Goal: Task Accomplishment & Management: Use online tool/utility

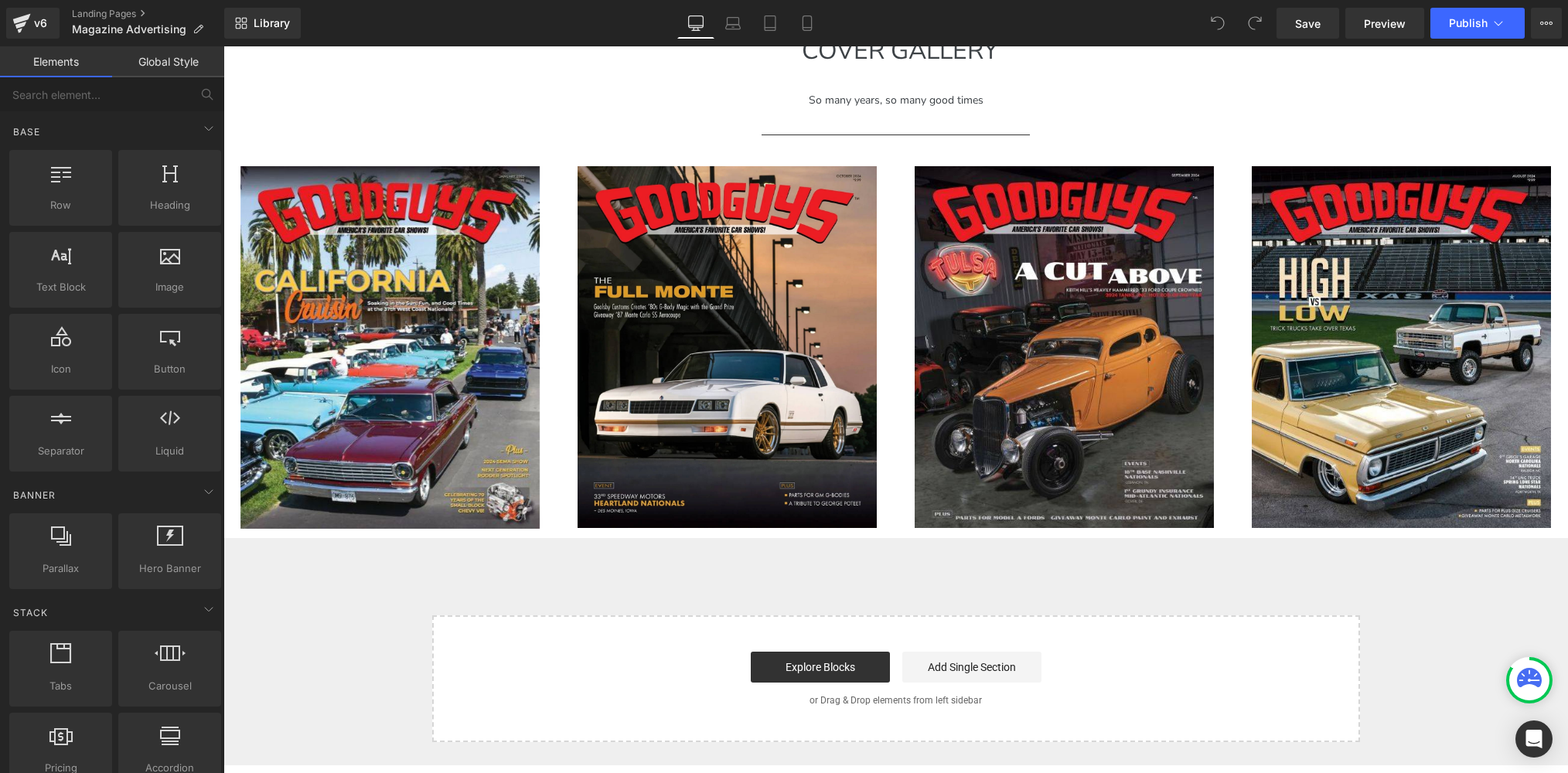
scroll to position [2070, 0]
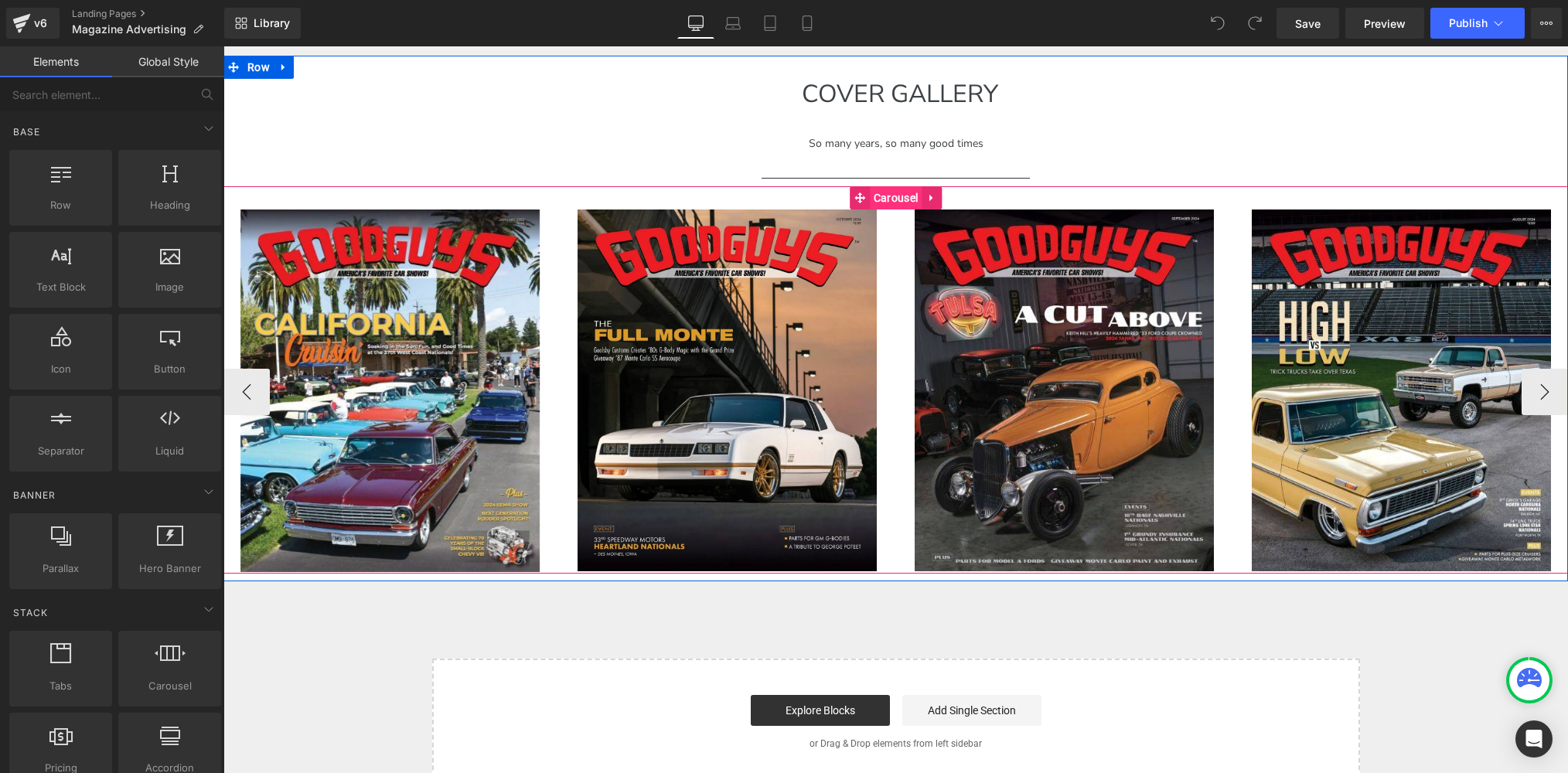
click at [892, 199] on div "Image Image Image Image" at bounding box center [896, 379] width 1345 height 387
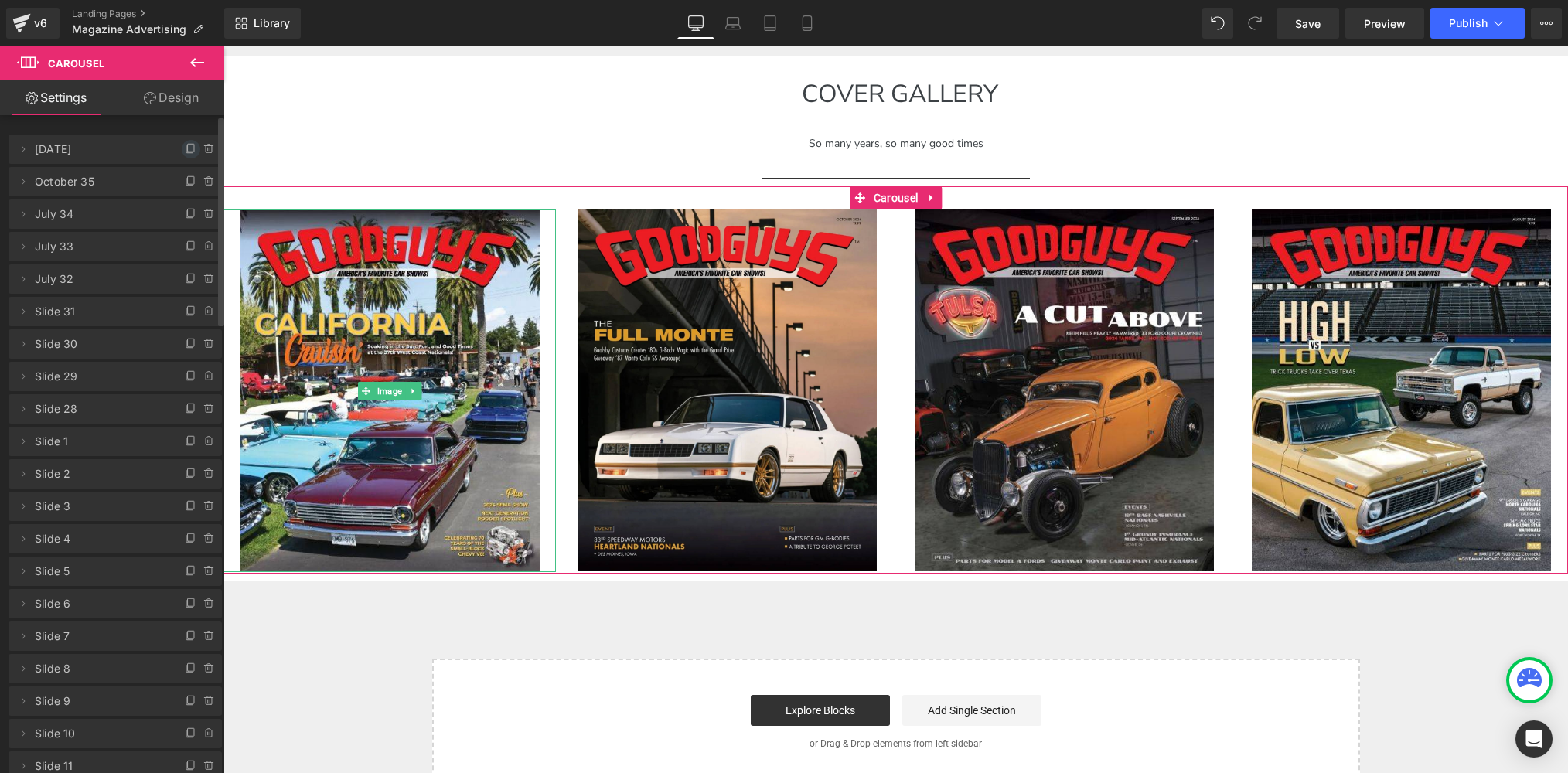
click at [184, 147] on icon at bounding box center [191, 149] width 12 height 12
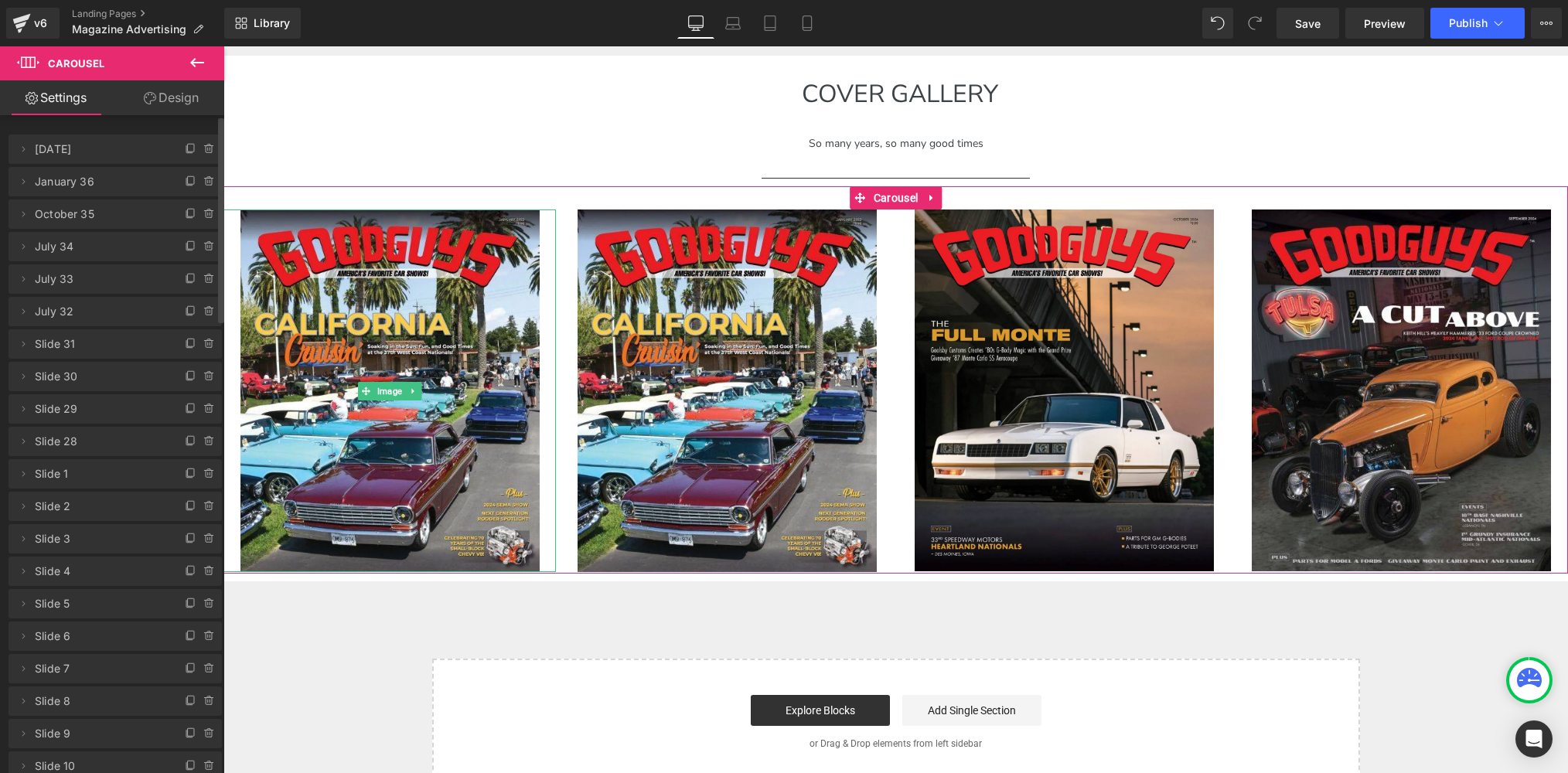
click at [70, 154] on span "[DATE]" at bounding box center [99, 149] width 130 height 29
click at [69, 149] on span "[DATE]" at bounding box center [99, 149] width 130 height 29
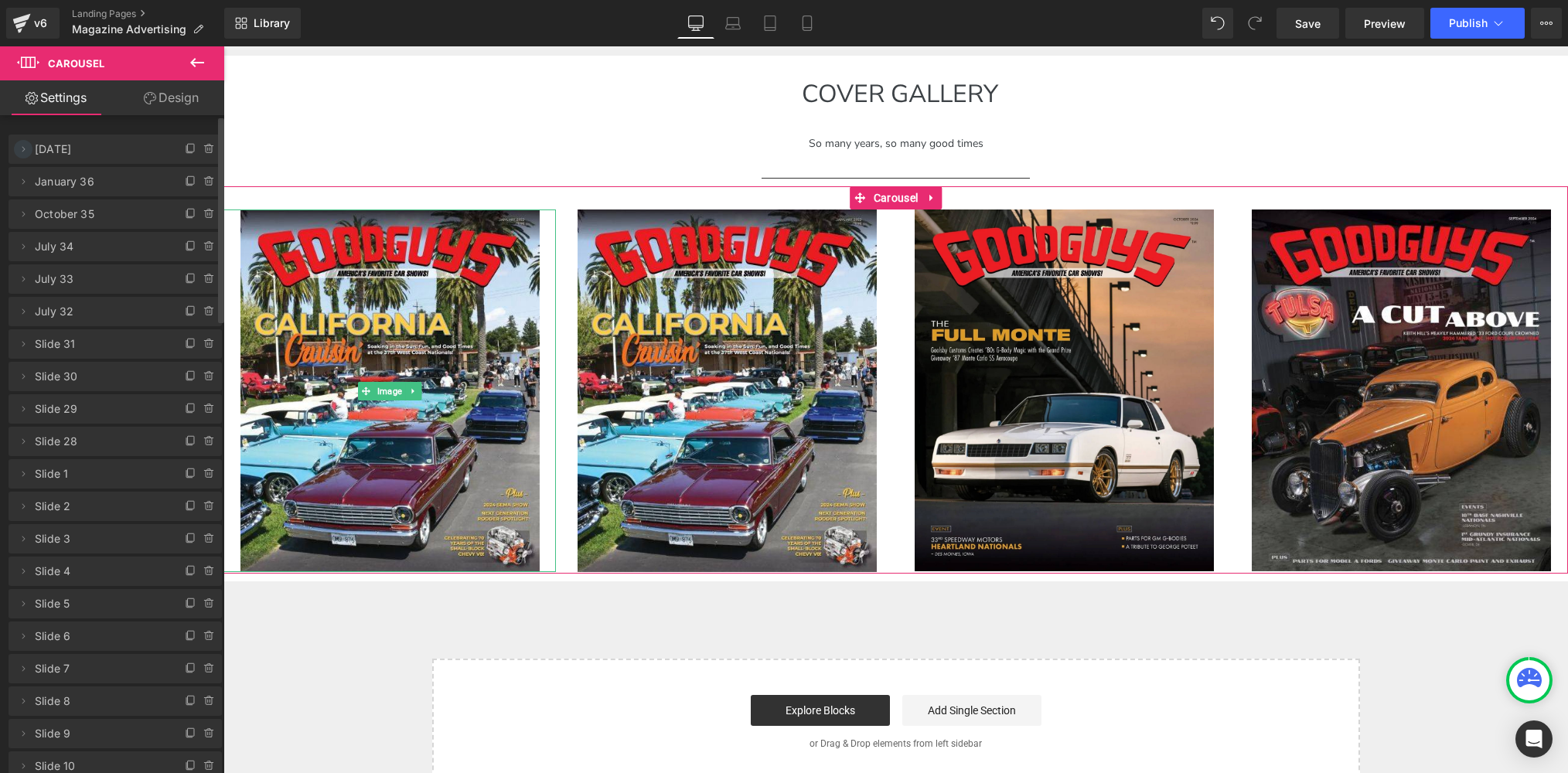
click at [24, 150] on icon at bounding box center [24, 149] width 3 height 5
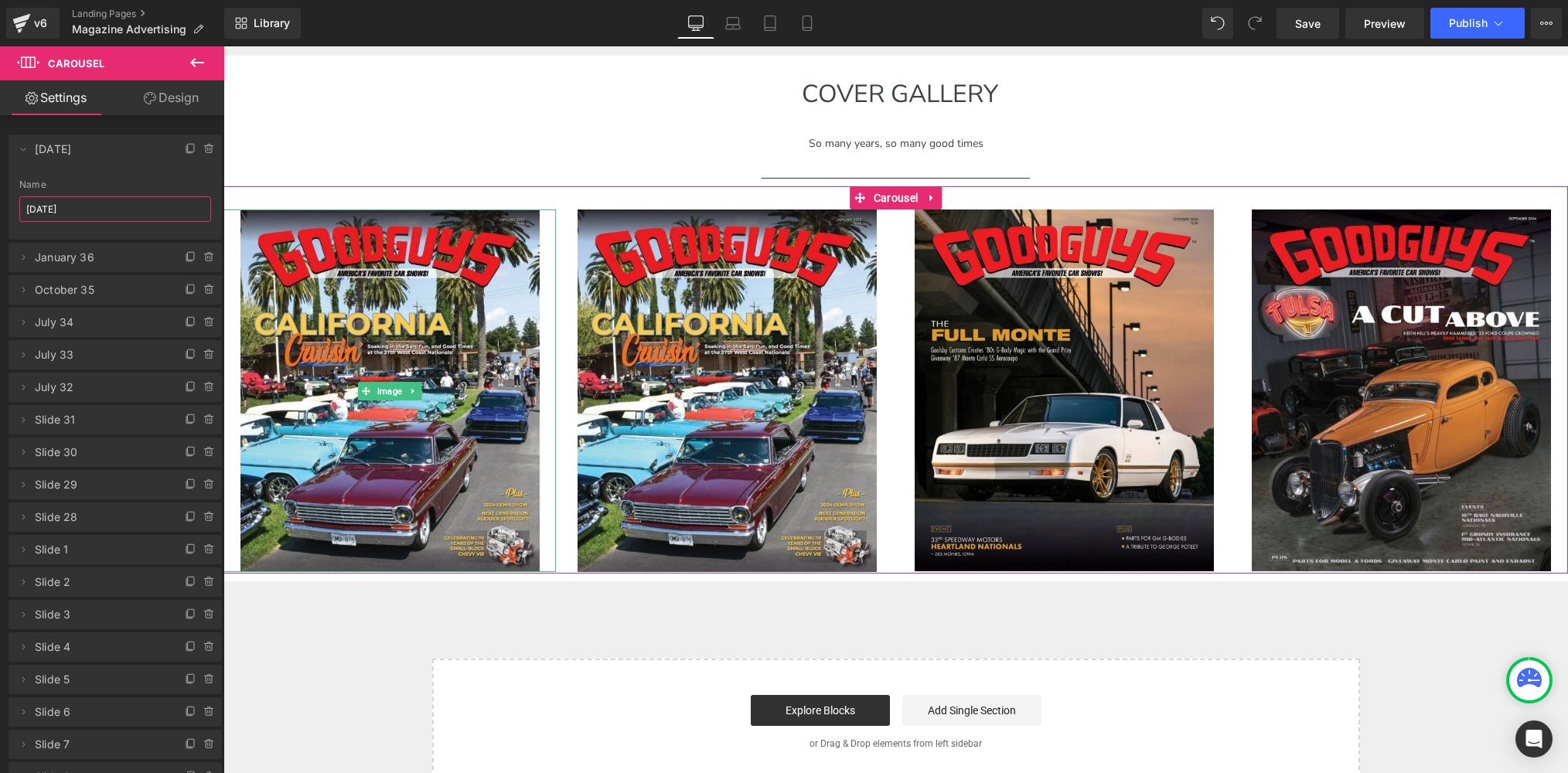
drag, startPoint x: 60, startPoint y: 208, endPoint x: -2, endPoint y: 207, distance: 62.0
click at [0, 207] on html "Carousel You are previewing how the will restyle your page. You can not edit El…" at bounding box center [784, 386] width 1568 height 773
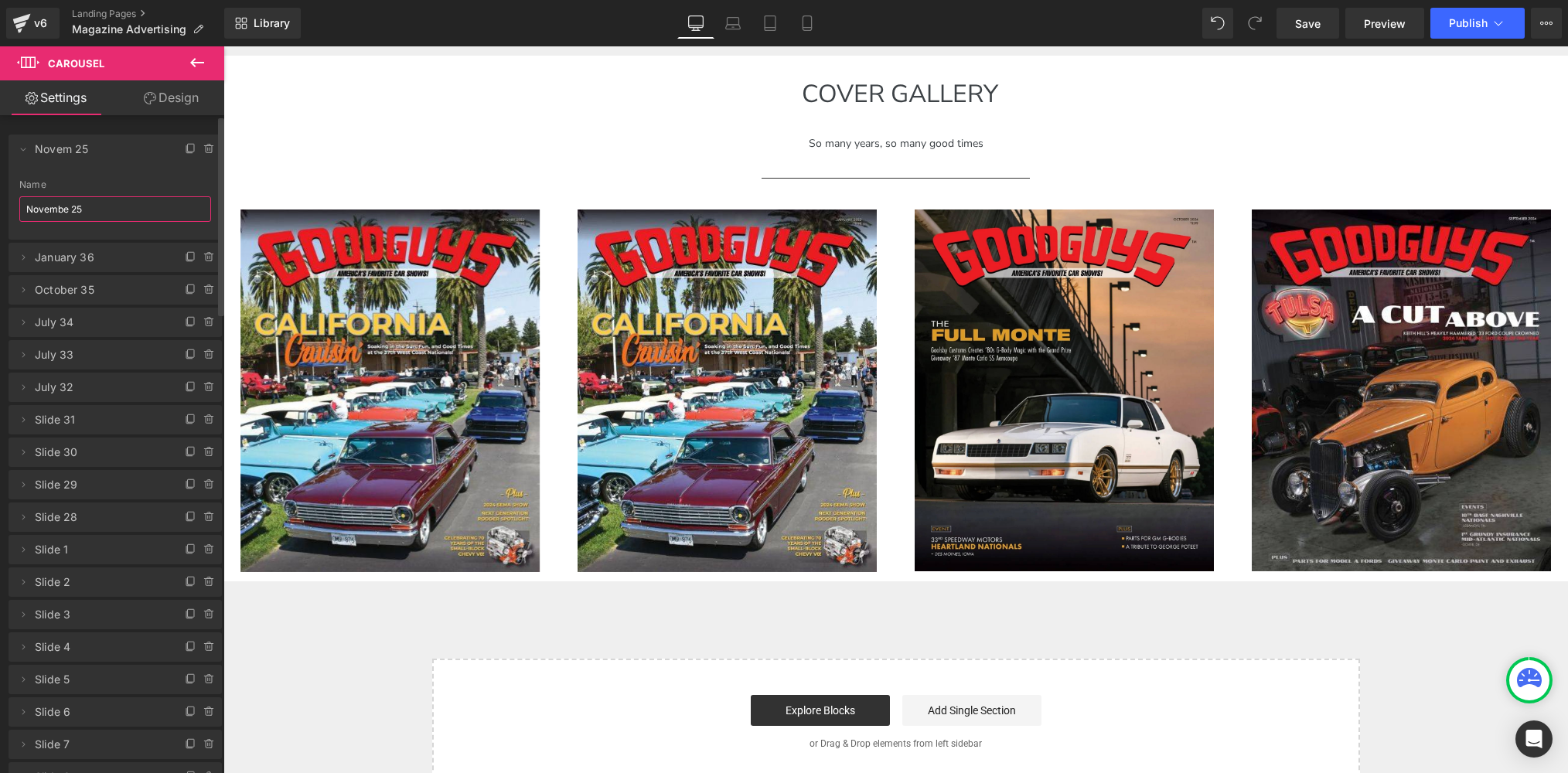
type input "[DATE]"
click at [84, 148] on span "[DATE]" at bounding box center [99, 149] width 130 height 29
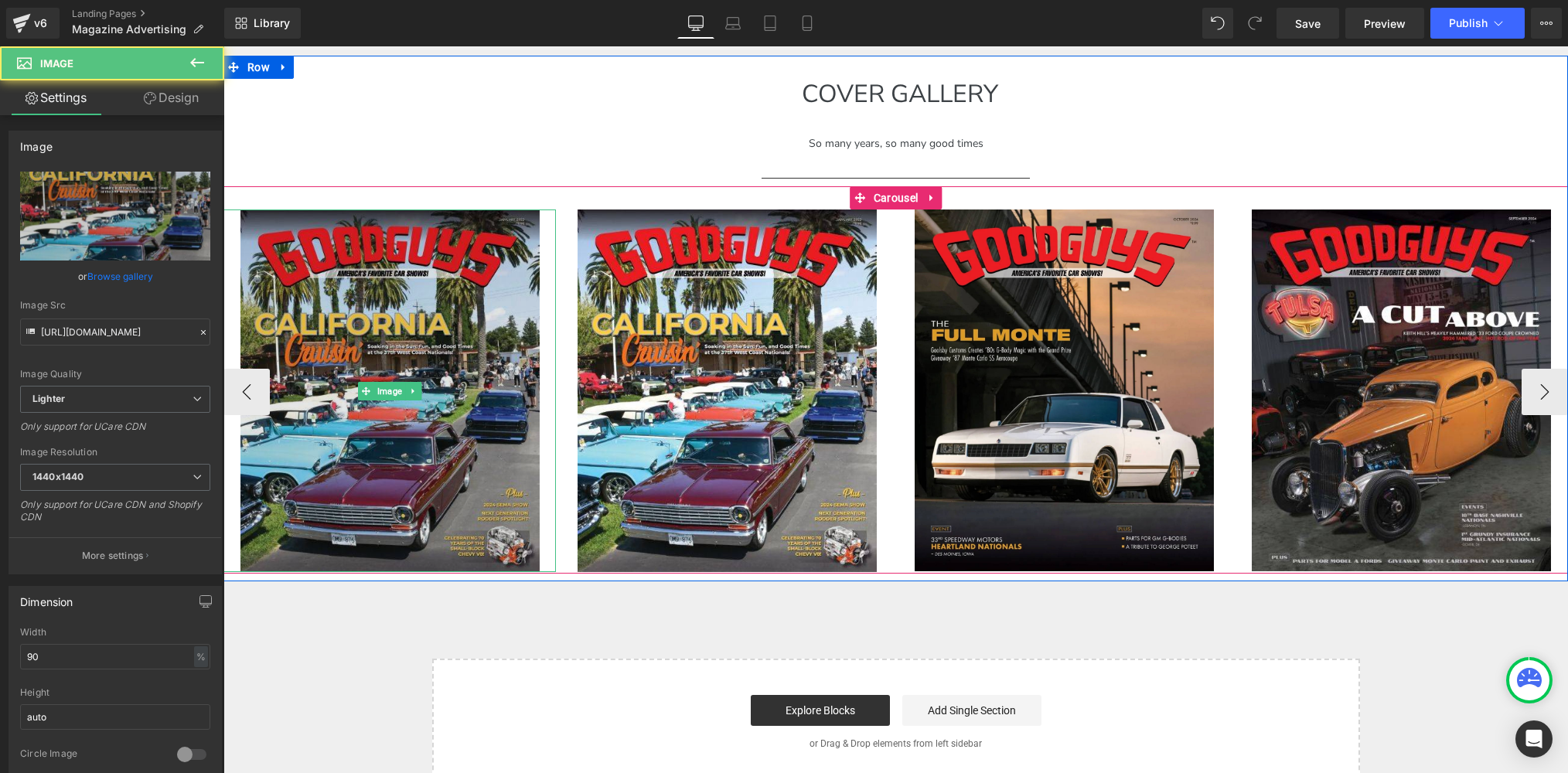
click at [392, 297] on img at bounding box center [390, 390] width 299 height 363
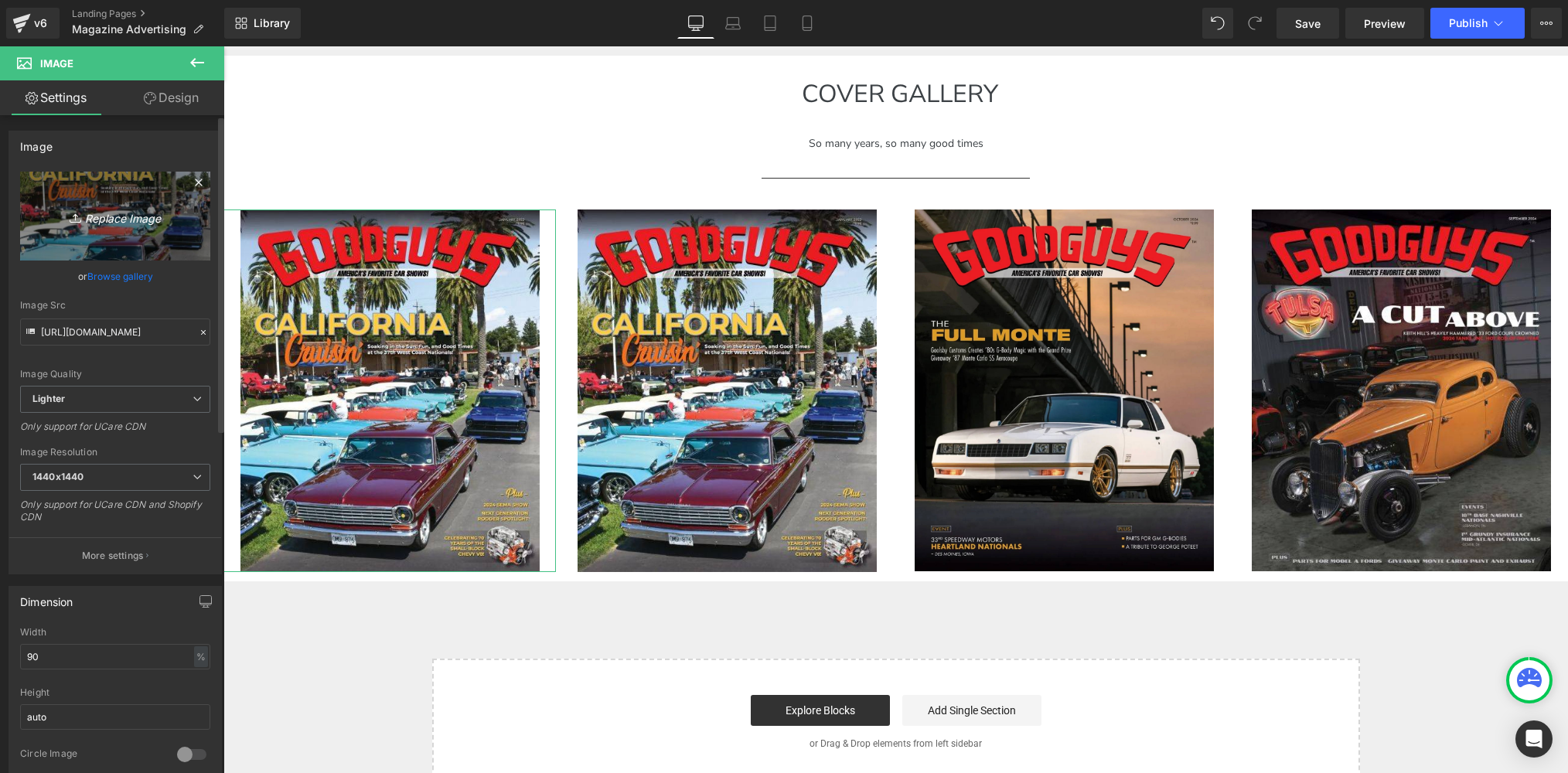
click at [109, 219] on icon "Replace Image" at bounding box center [116, 216] width 124 height 19
type input "C:\fakepath\nov-gaz-cover.jpg"
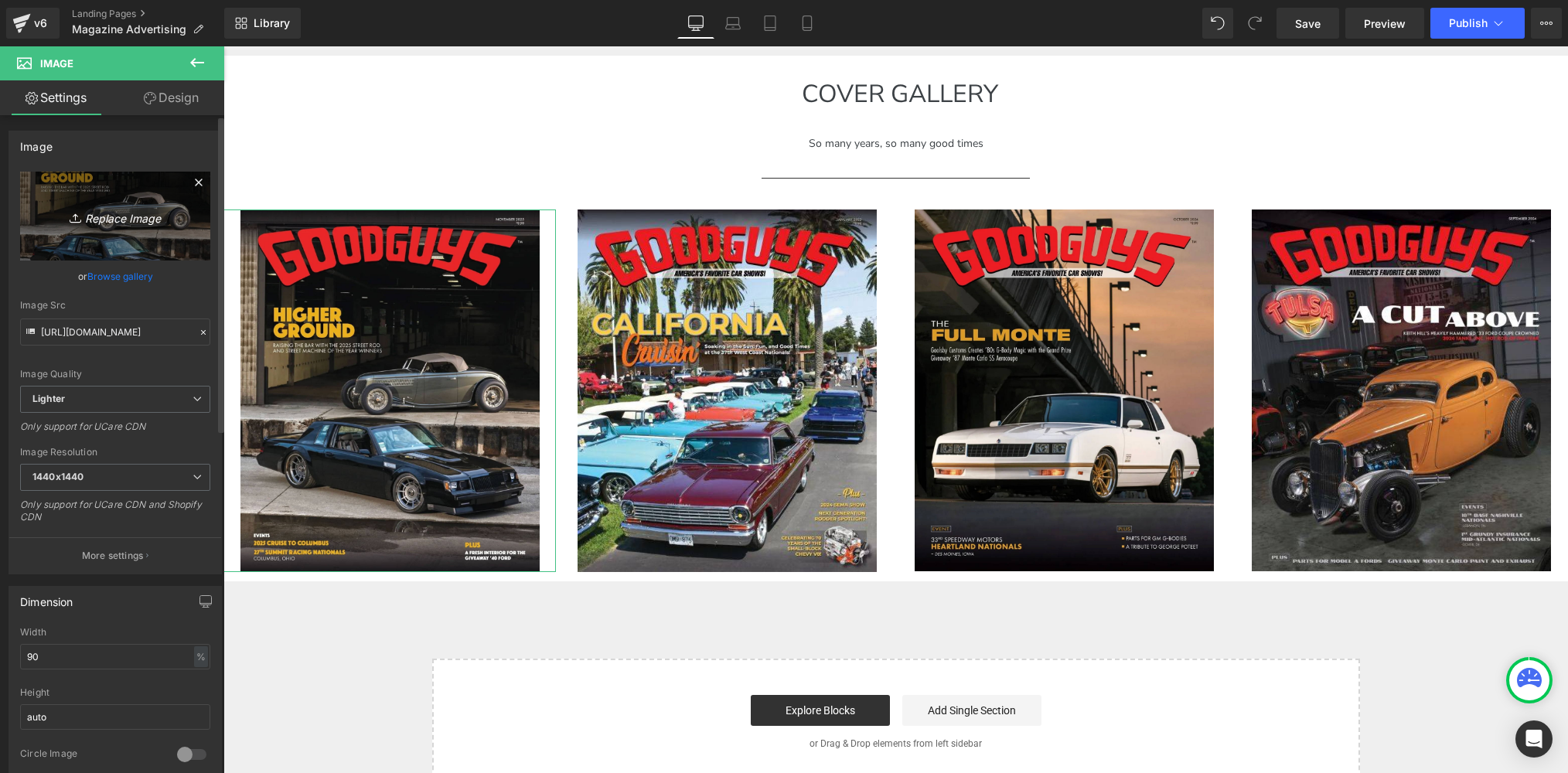
type input "[URL][DOMAIN_NAME]"
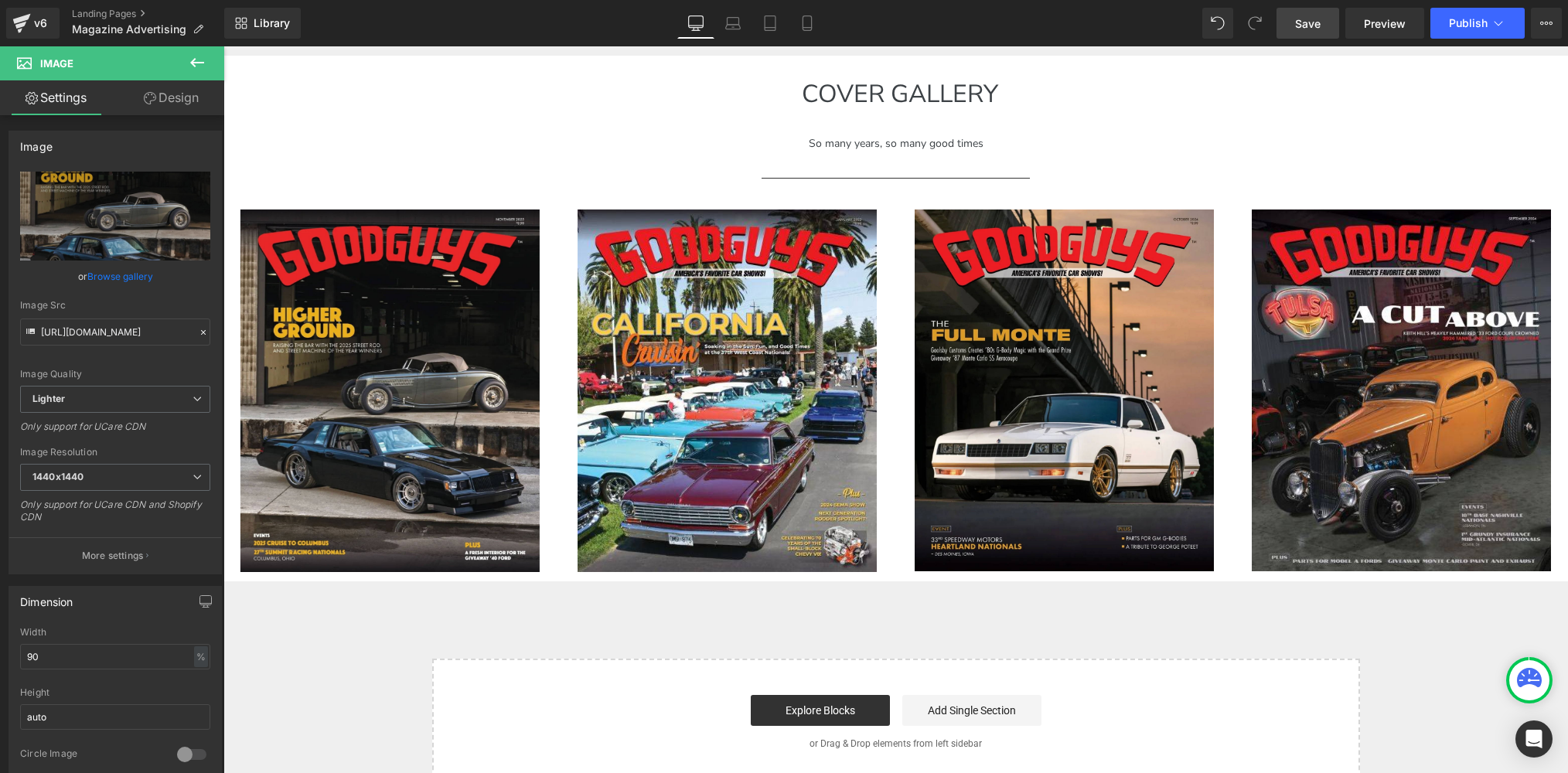
click at [1299, 25] on span "Save" at bounding box center [1309, 23] width 26 height 16
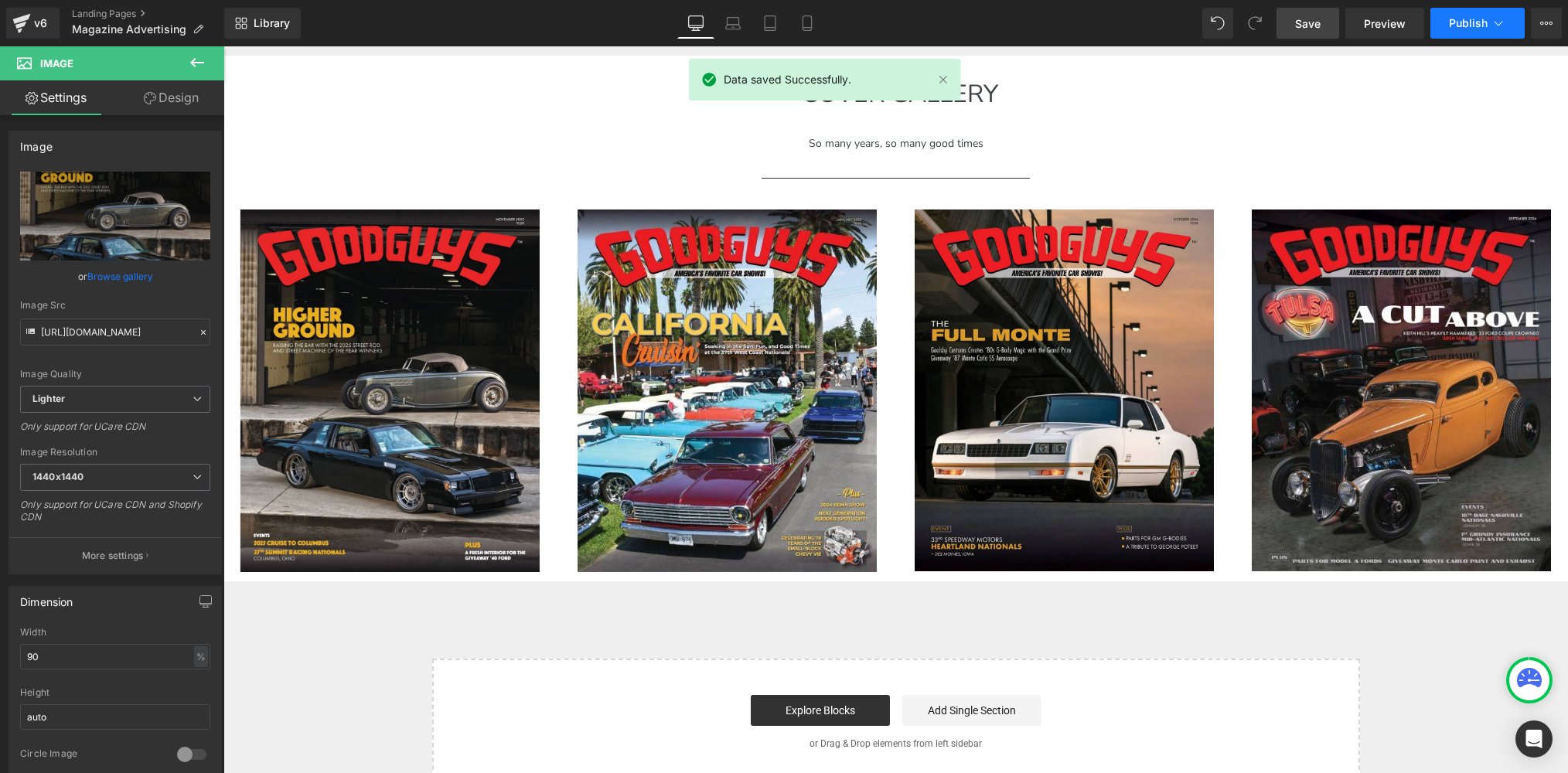
click at [1452, 27] on span "Publish" at bounding box center [1468, 23] width 39 height 12
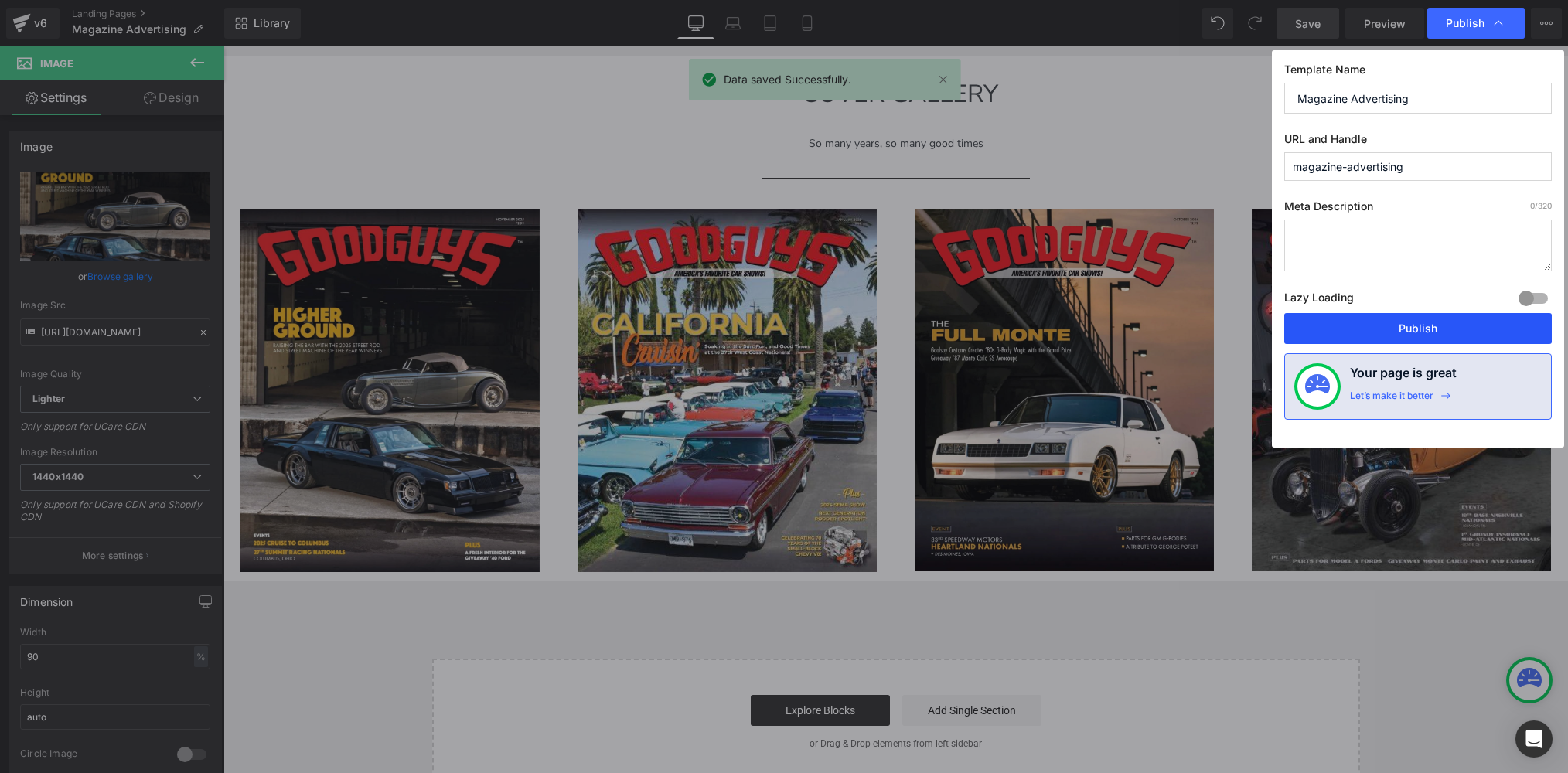
drag, startPoint x: 1192, startPoint y: 293, endPoint x: 1417, endPoint y: 340, distance: 229.9
click at [1417, 340] on button "Publish" at bounding box center [1418, 328] width 267 height 31
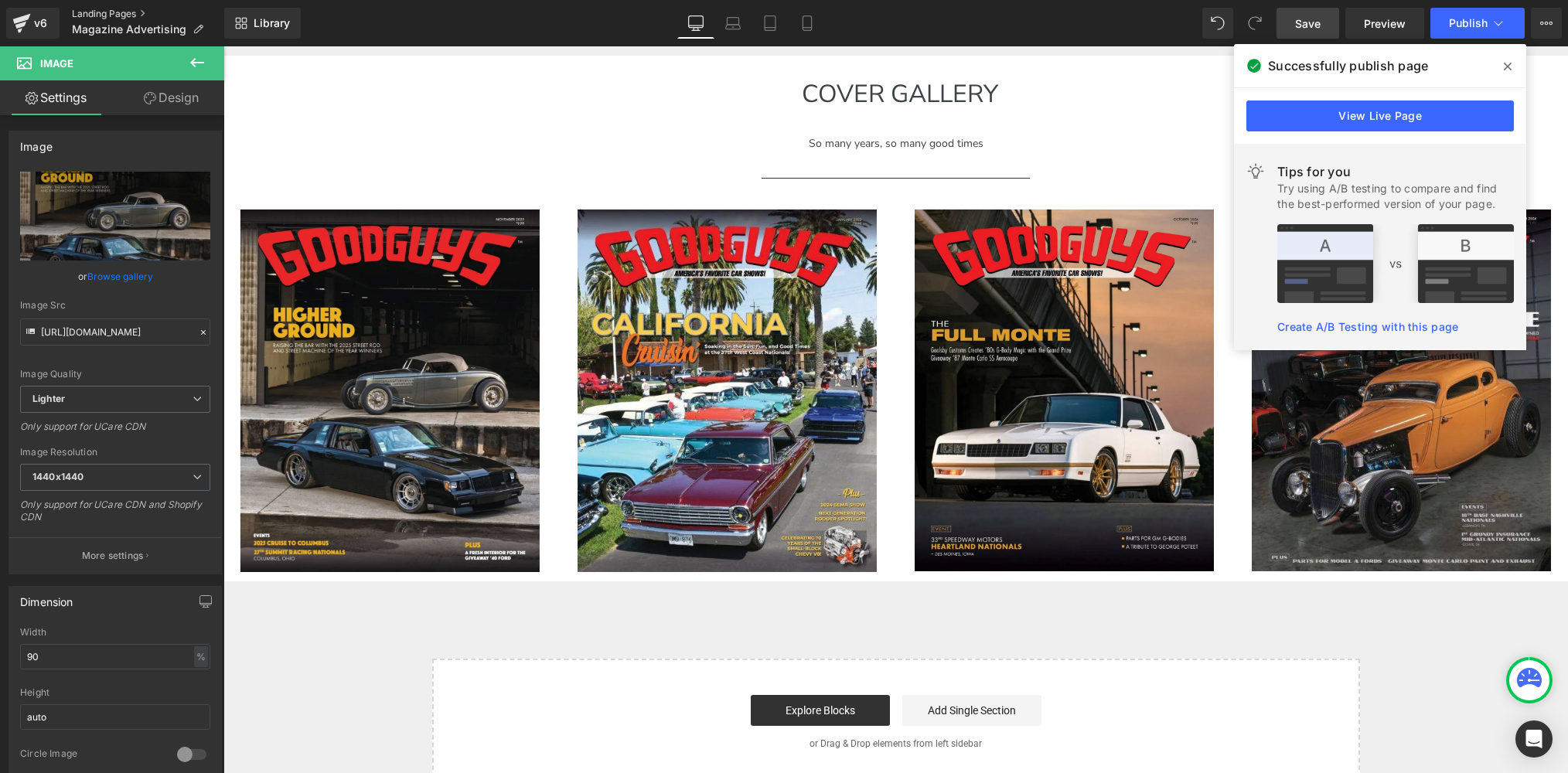
click at [80, 13] on link "Landing Pages" at bounding box center [147, 14] width 153 height 12
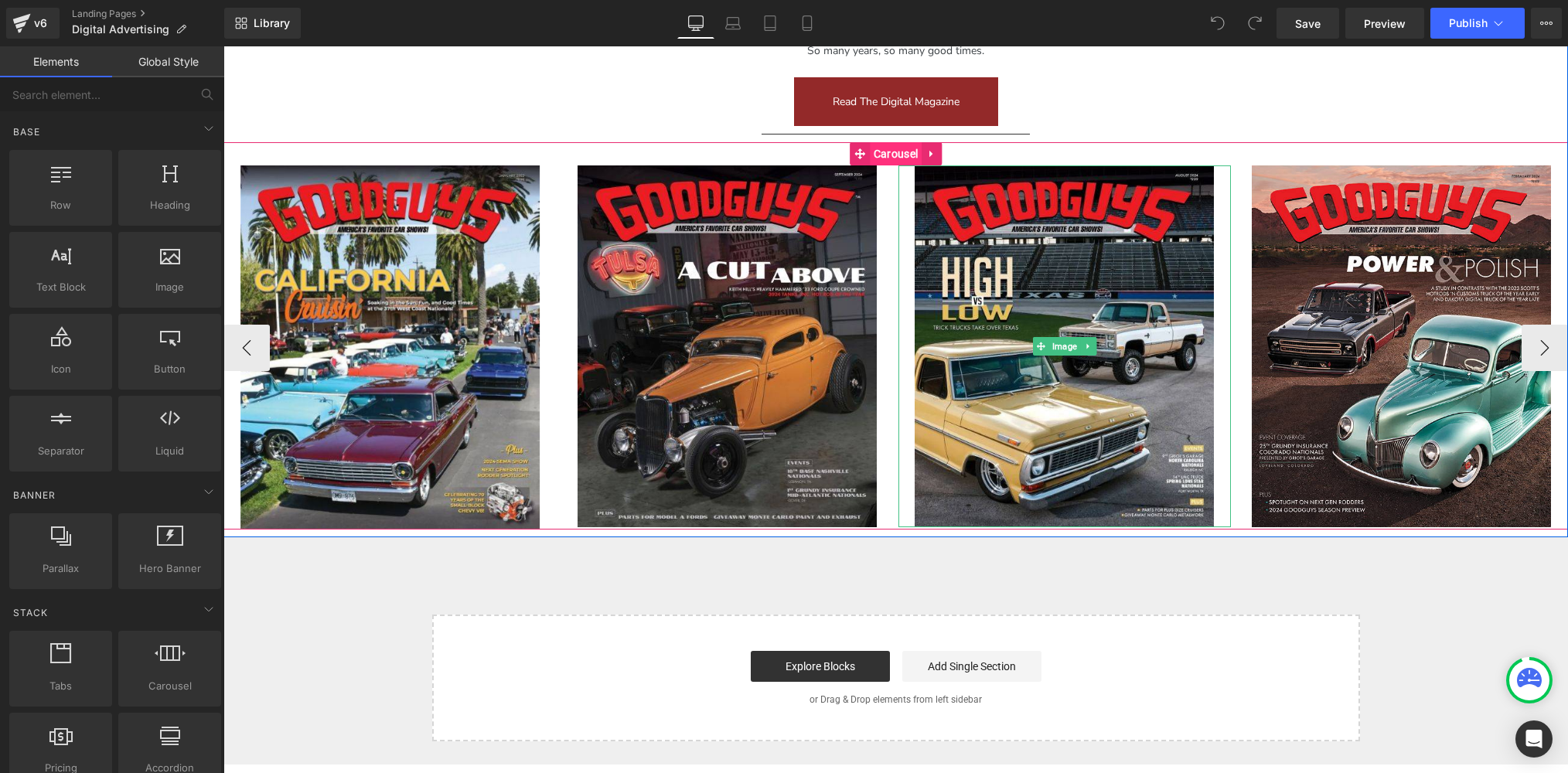
scroll to position [3104, 0]
click at [882, 149] on div "Image Image Image Image" at bounding box center [896, 334] width 1345 height 387
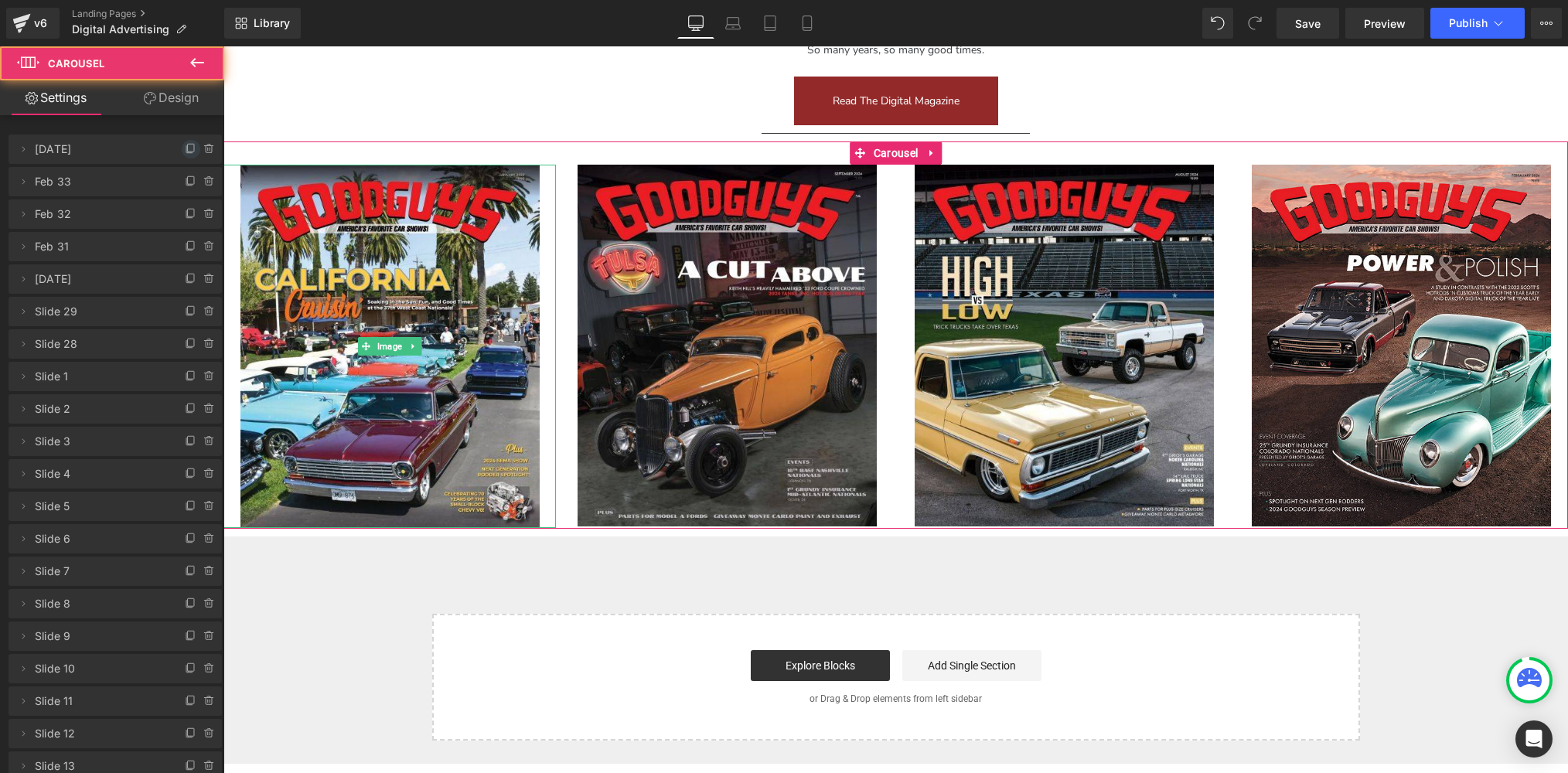
click at [184, 151] on icon at bounding box center [191, 149] width 12 height 12
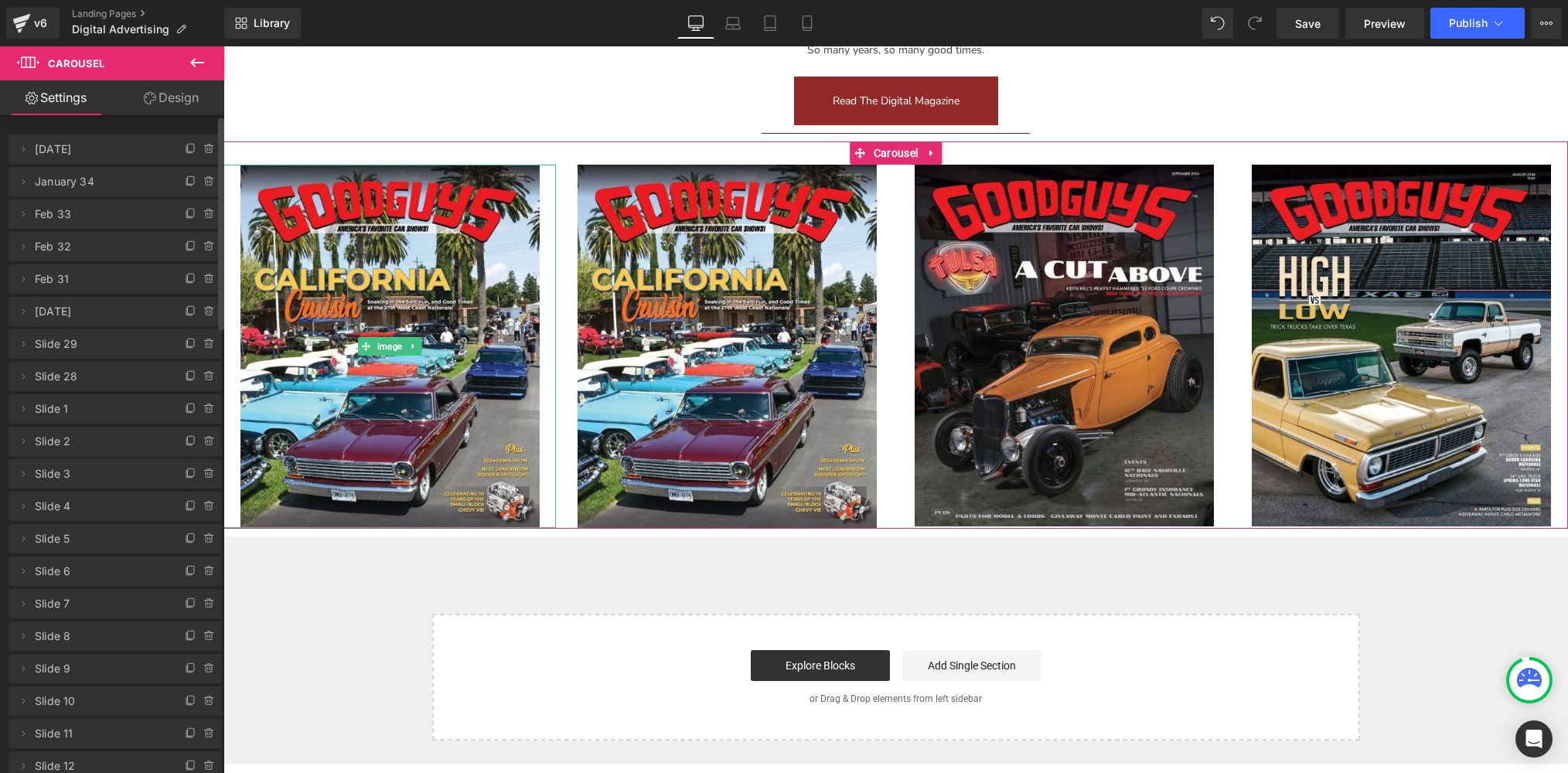
click at [78, 154] on span "January 2025" at bounding box center [99, 149] width 130 height 29
click at [80, 149] on span "January 2025" at bounding box center [99, 149] width 130 height 29
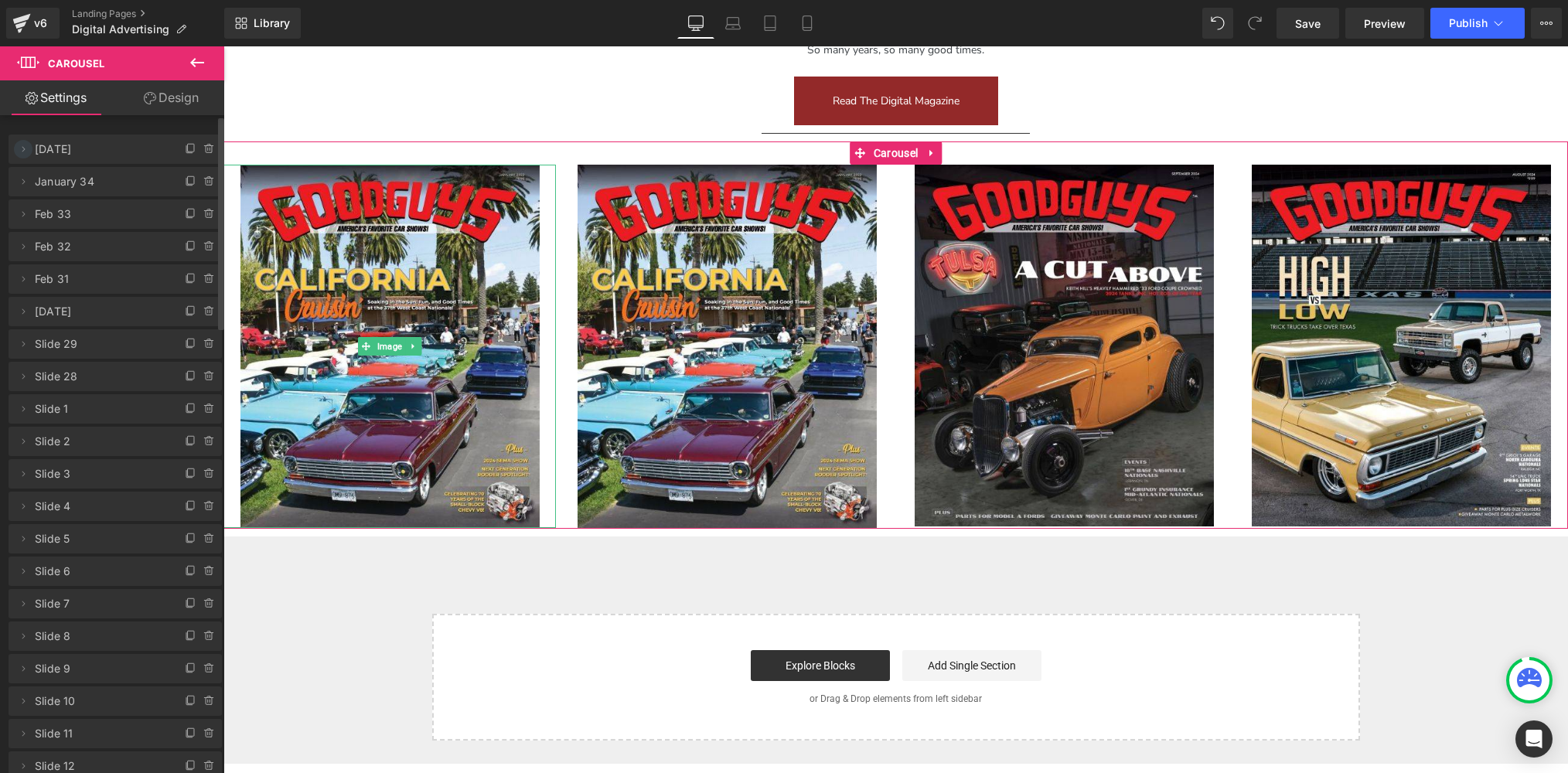
click at [22, 150] on icon at bounding box center [23, 149] width 12 height 12
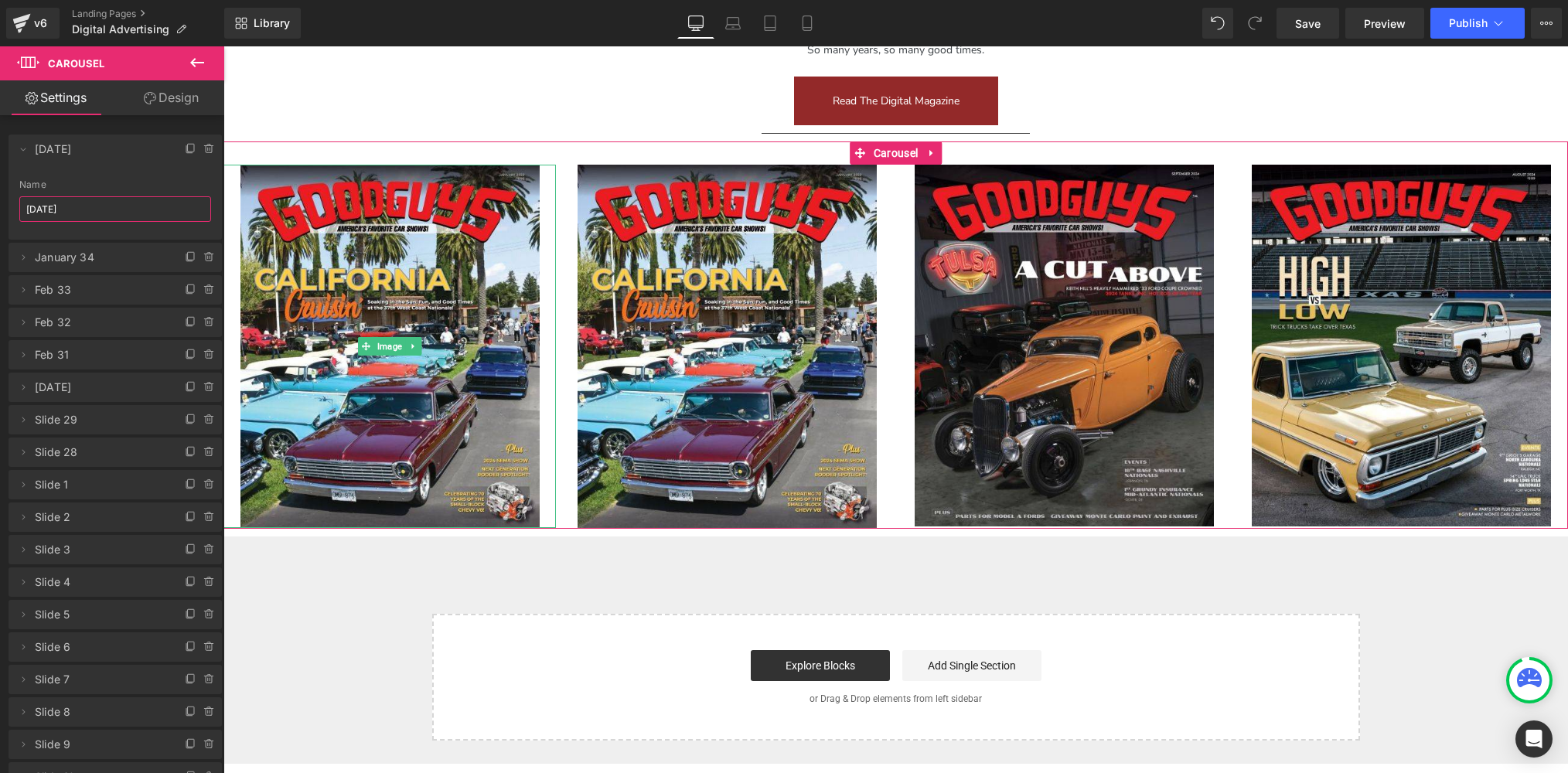
drag, startPoint x: 60, startPoint y: 207, endPoint x: -41, endPoint y: 199, distance: 101.3
click at [0, 199] on html "Carousel You are previewing how the will restyle your page. You can not edit El…" at bounding box center [784, 386] width 1568 height 773
type input "November 2025"
click at [41, 148] on span "November 2025" at bounding box center [99, 149] width 130 height 29
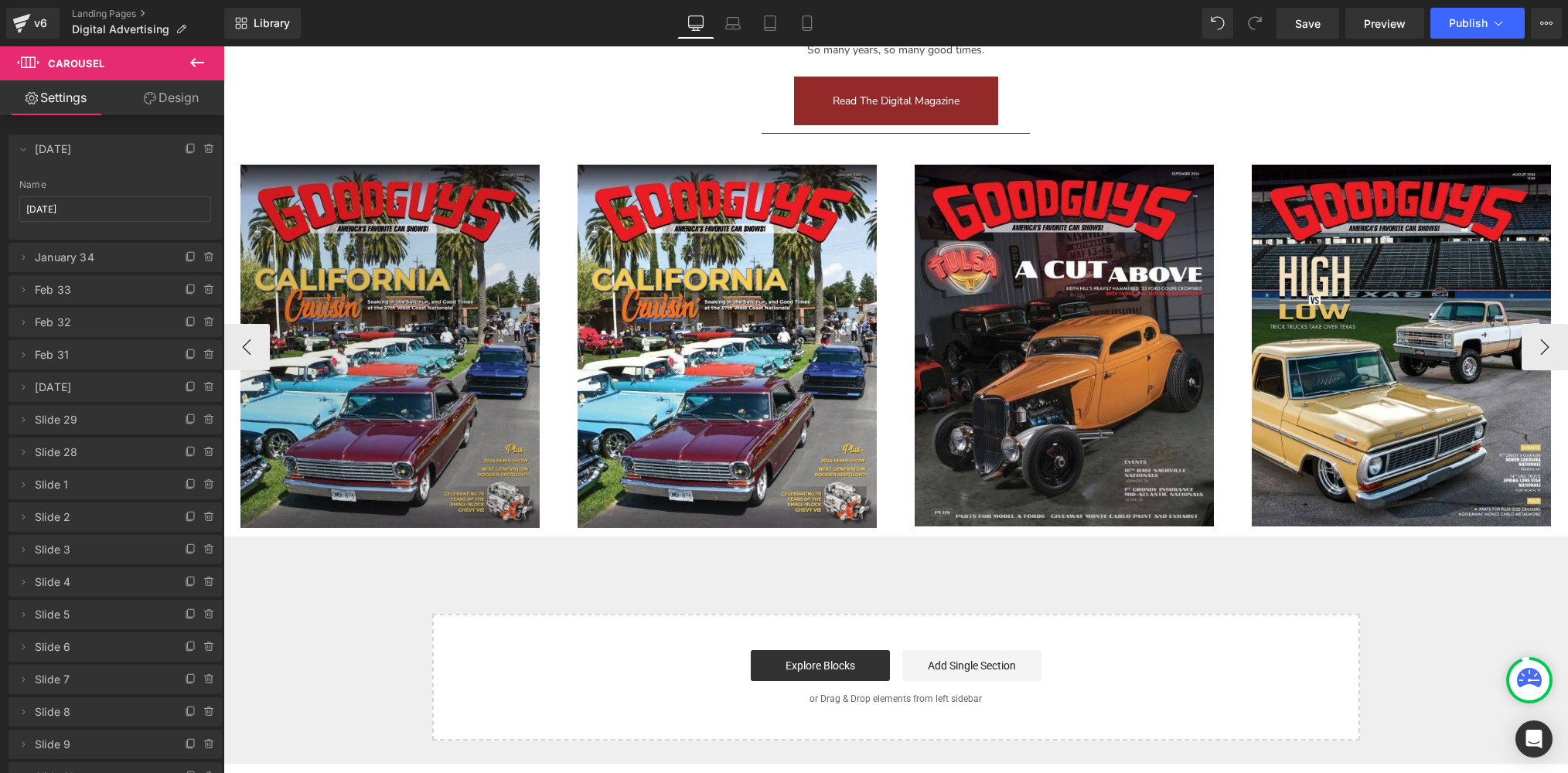
click at [427, 265] on img at bounding box center [390, 346] width 299 height 363
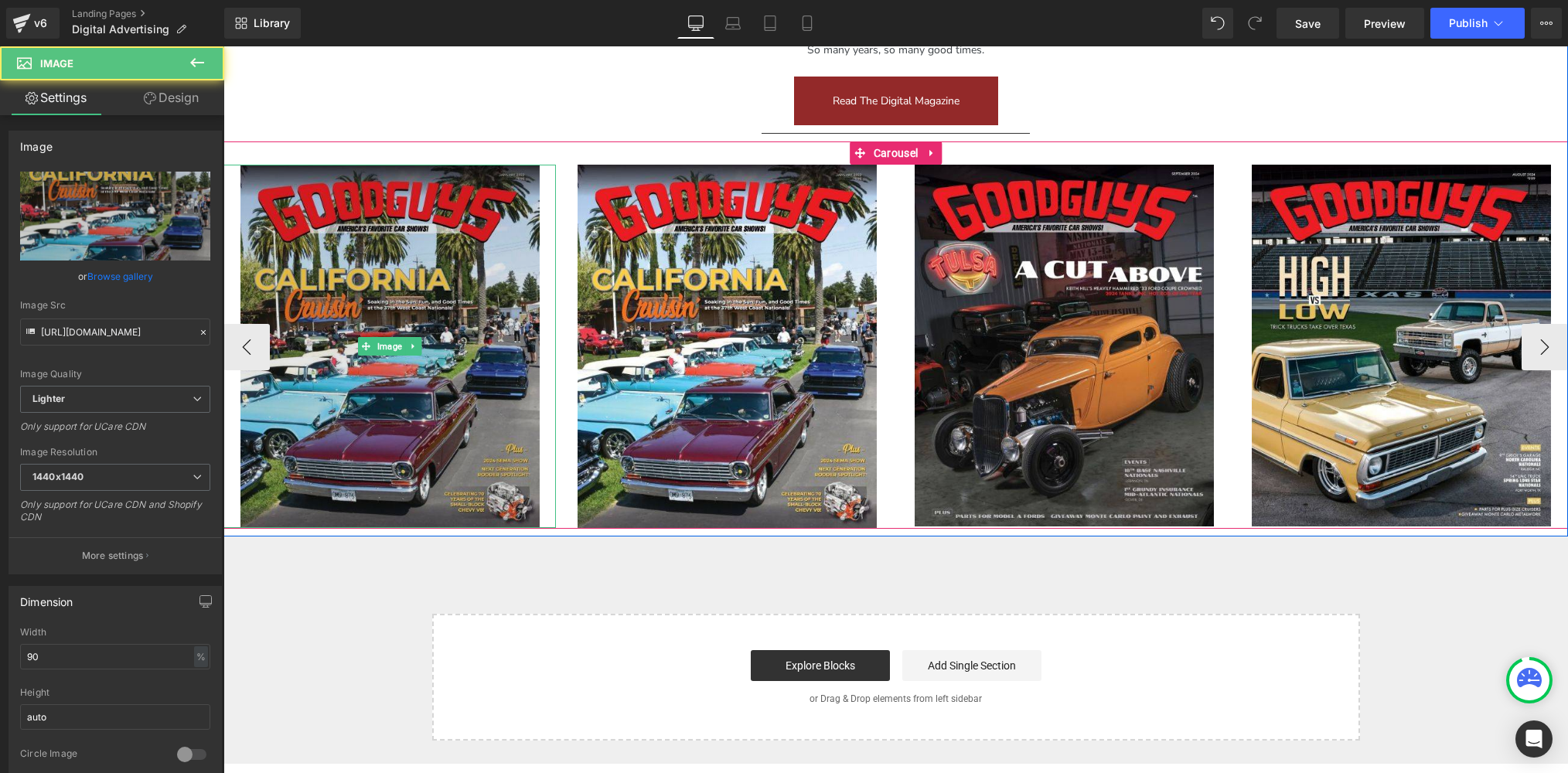
drag, startPoint x: 391, startPoint y: 346, endPoint x: 312, endPoint y: 323, distance: 82.3
click at [391, 346] on link "Image" at bounding box center [381, 346] width 47 height 19
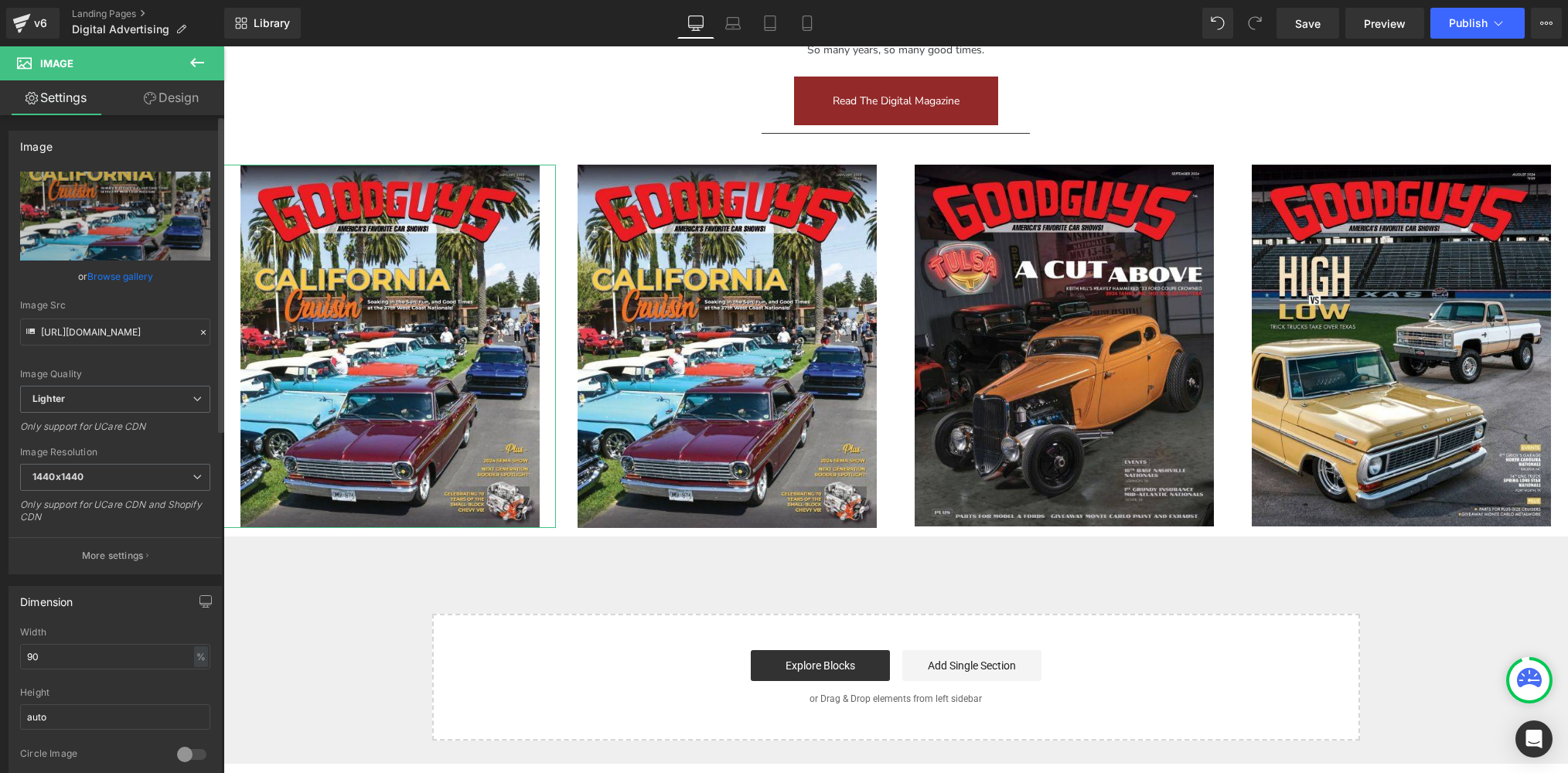
click at [117, 277] on link "Browse gallery" at bounding box center [120, 276] width 66 height 27
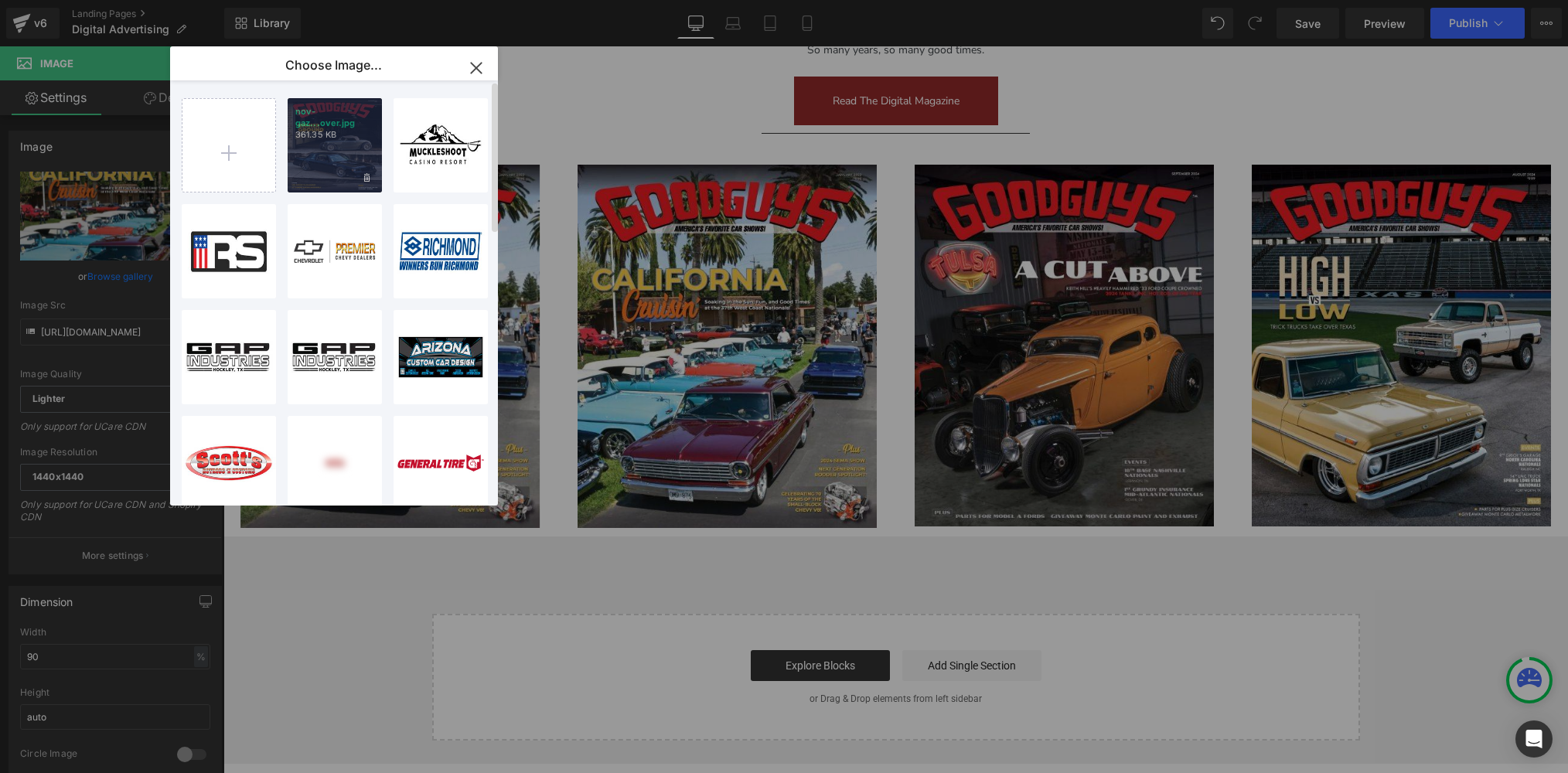
click at [356, 157] on div "nov-gaz...over.jpg 361.35 KB" at bounding box center [334, 145] width 94 height 94
type input "[URL][DOMAIN_NAME]"
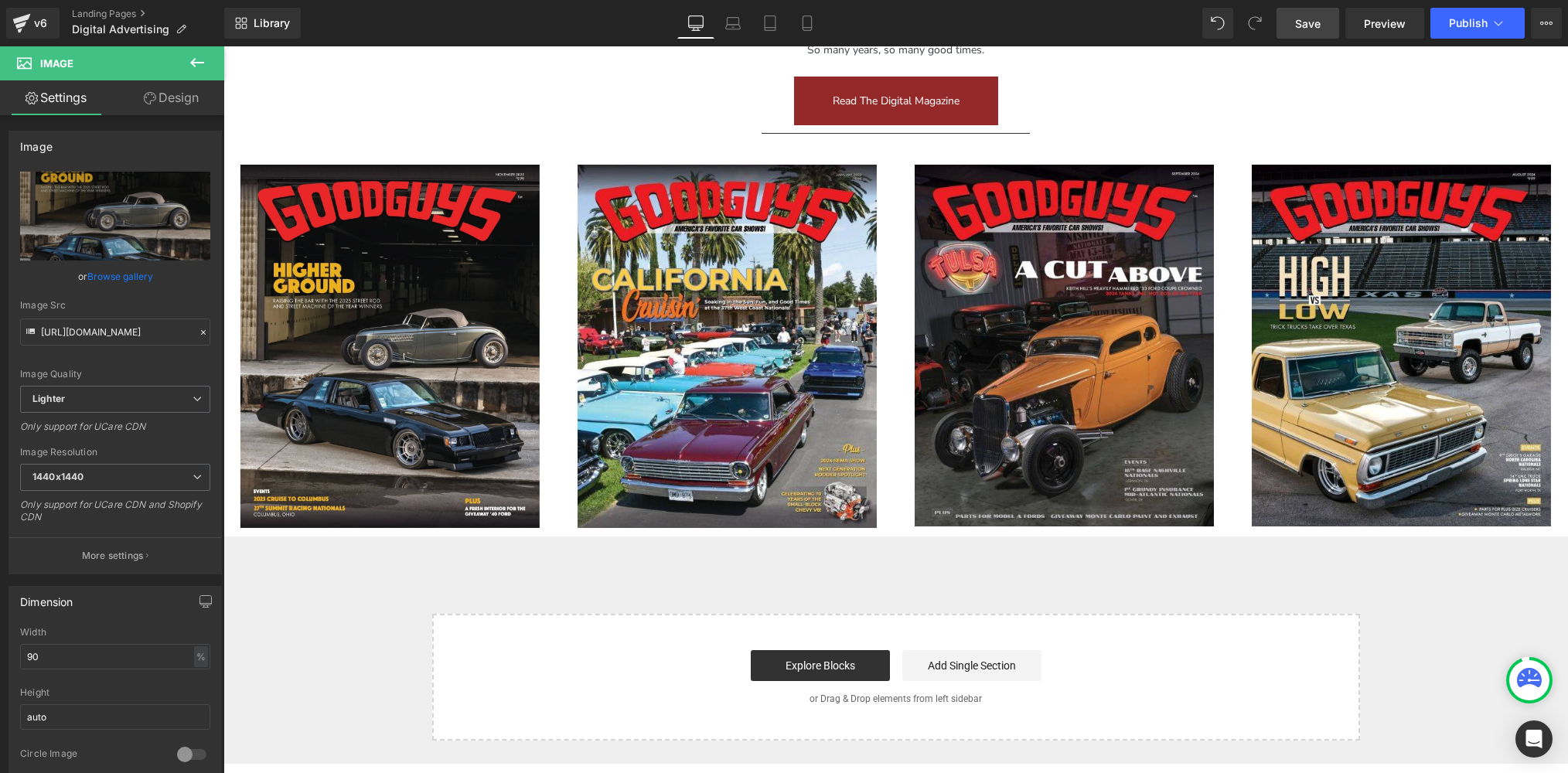
click at [1327, 20] on link "Save" at bounding box center [1308, 23] width 63 height 31
click at [1477, 29] on button "Publish" at bounding box center [1477, 23] width 94 height 31
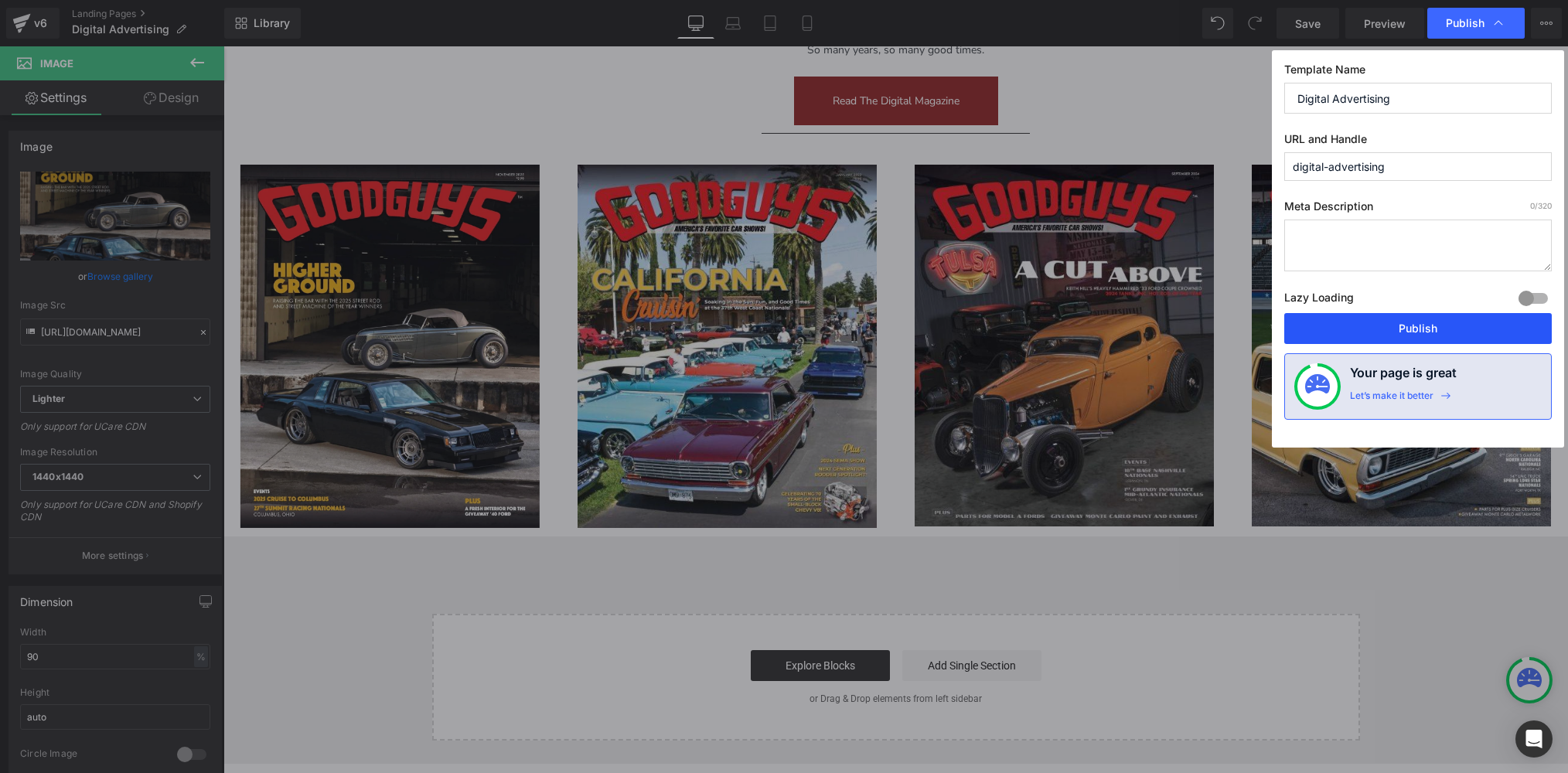
click at [1379, 327] on button "Publish" at bounding box center [1418, 328] width 267 height 31
